Goal: Task Accomplishment & Management: Use online tool/utility

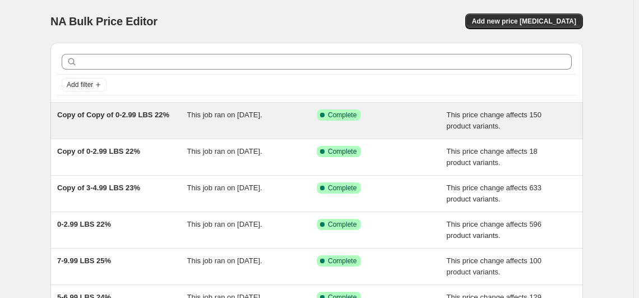
click at [146, 111] on span "Copy of Copy of 0-2.99 LBS 22%" at bounding box center [113, 115] width 112 height 8
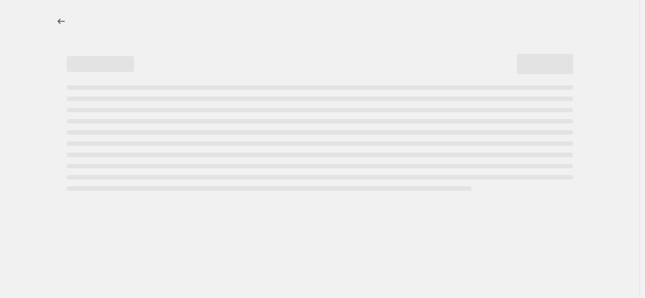
select select "margin"
select select "no_change"
select select "vendor"
select select "not_equal"
select select "collection"
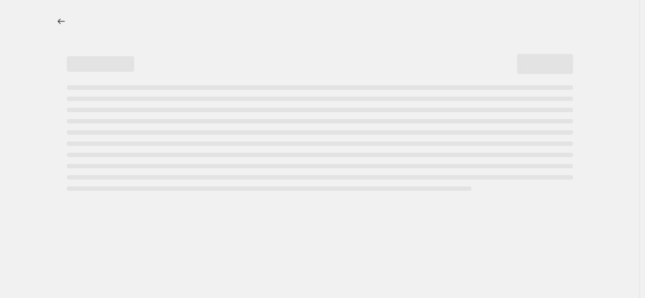
select select "product_status"
select select "draft"
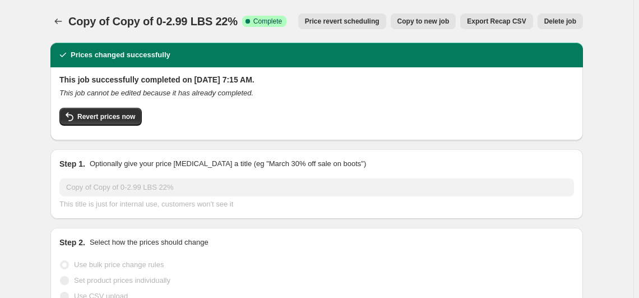
click at [552, 24] on span "Delete job" at bounding box center [561, 21] width 32 height 9
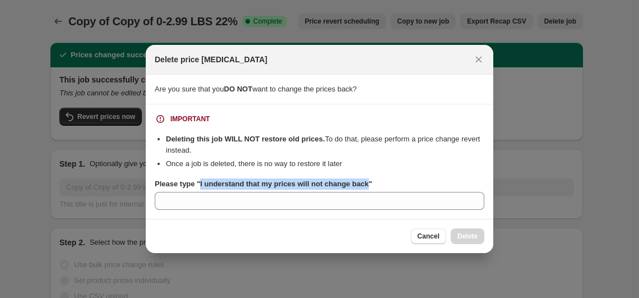
drag, startPoint x: 199, startPoint y: 185, endPoint x: 365, endPoint y: 187, distance: 166.0
click at [365, 187] on b "Please type "I understand that my prices will not change back"" at bounding box center [264, 183] width 218 height 8
copy b "I understand that my prices will not change back"
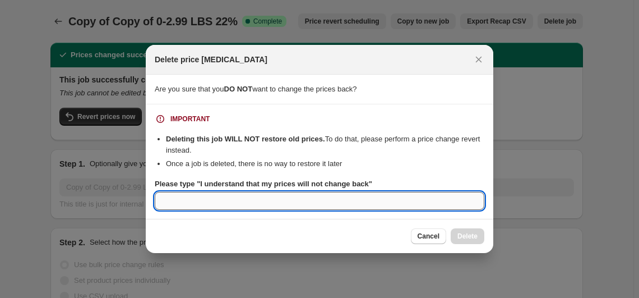
paste input "I understand that my prices will not change back"
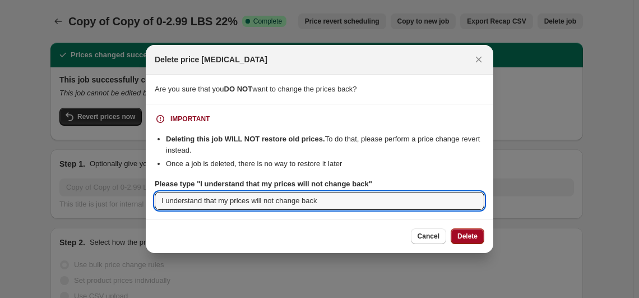
type input "I understand that my prices will not change back"
click at [467, 234] on span "Delete" at bounding box center [468, 236] width 20 height 9
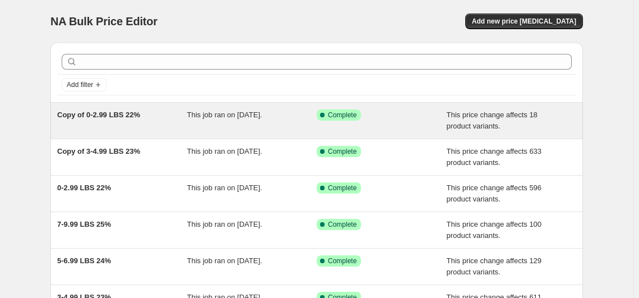
click at [111, 117] on span "Copy of 0-2.99 LBS 22%" at bounding box center [98, 115] width 83 height 8
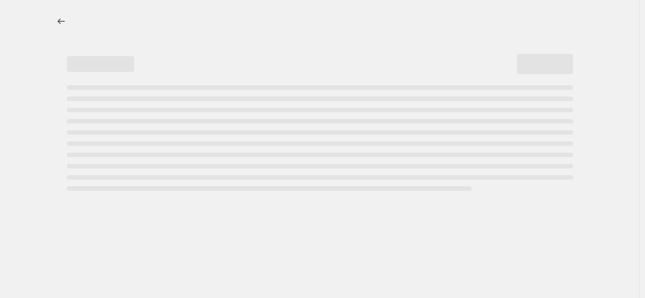
select select "margin"
select select "no_change"
select select "vendor"
select select "not_equal"
select select "collection"
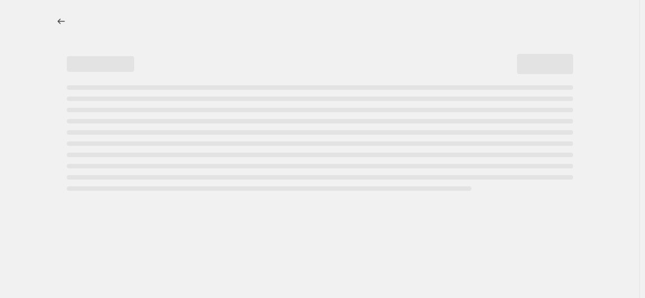
select select "product_status"
select select "draft"
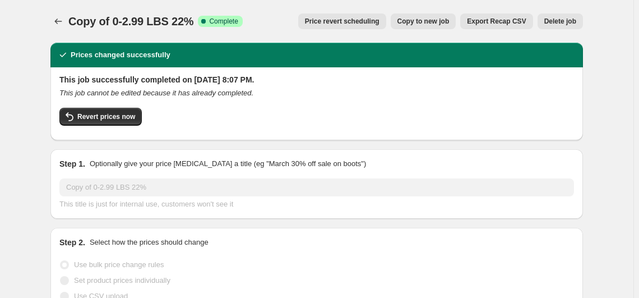
click at [443, 18] on span "Copy to new job" at bounding box center [424, 21] width 52 height 9
select select "margin"
select select "no_change"
select select "vendor"
select select "not_equal"
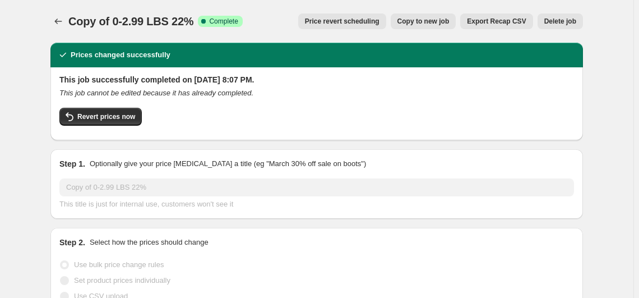
select select "collection"
select select "product_status"
select select "draft"
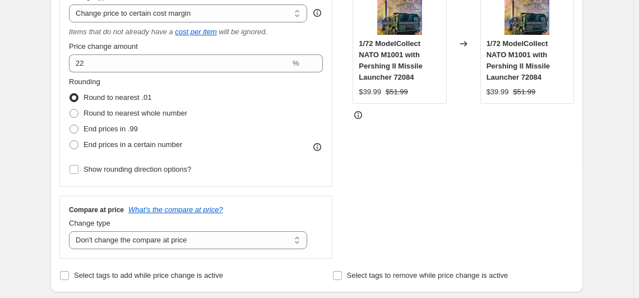
scroll to position [255, 0]
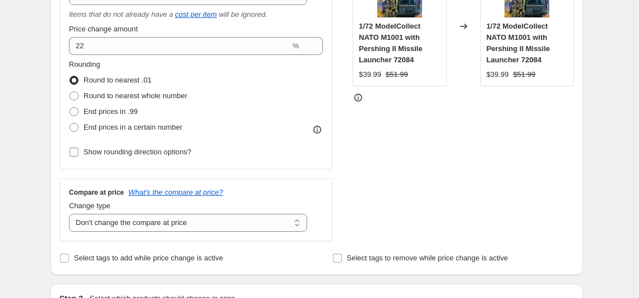
click at [149, 157] on label "Show rounding direction options?" at bounding box center [130, 152] width 122 height 16
click at [79, 156] on input "Show rounding direction options?" at bounding box center [74, 152] width 9 height 9
checkbox input "true"
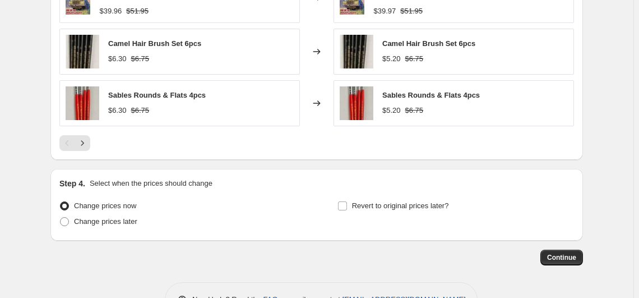
scroll to position [1092, 0]
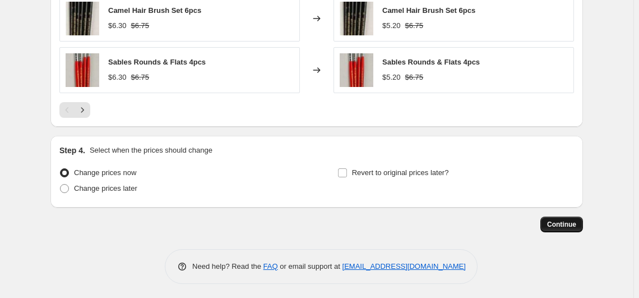
click at [568, 224] on span "Continue" at bounding box center [561, 224] width 29 height 9
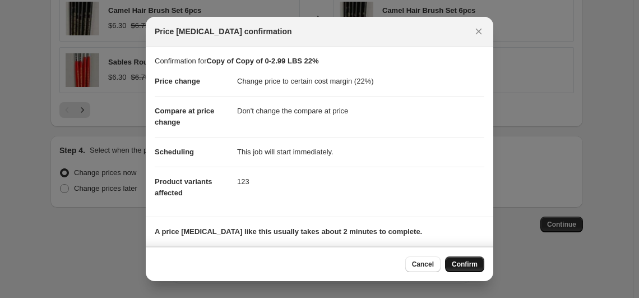
click at [456, 260] on span "Confirm" at bounding box center [465, 264] width 26 height 9
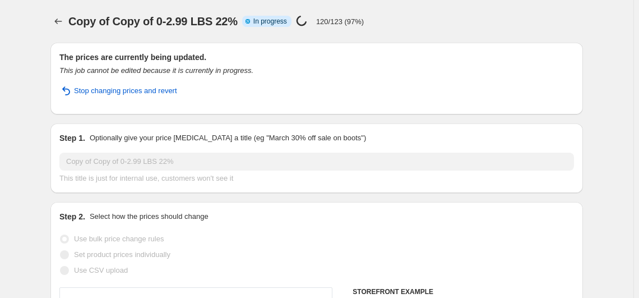
select select "margin"
select select "no_change"
select select "vendor"
select select "not_equal"
select select "collection"
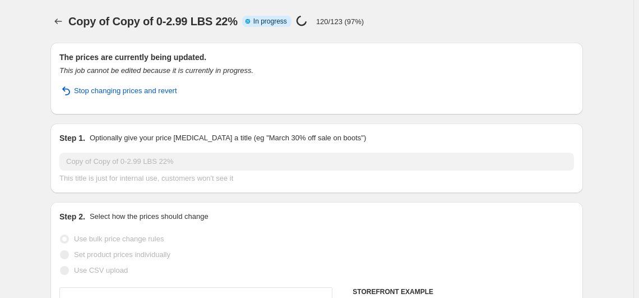
select select "product_status"
select select "draft"
